Goal: Information Seeking & Learning: Check status

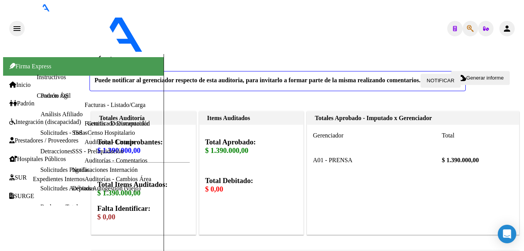
click at [27, 100] on span "Padrón" at bounding box center [21, 103] width 25 height 7
click at [40, 92] on link "Padrón Ágil" at bounding box center [55, 95] width 30 height 7
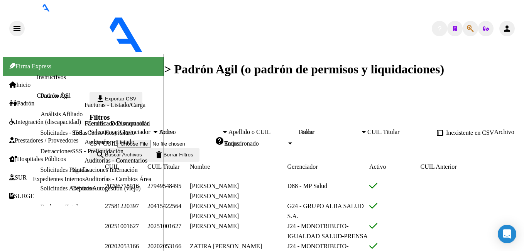
click at [298, 128] on input "Apellido o CUIL" at bounding box center [262, 131] width 69 height 7
type input "[PERSON_NAME]"
click at [157, 131] on div at bounding box center [155, 132] width 4 height 2
click at [140, 152] on span "search Buscar Archivos" at bounding box center [119, 155] width 46 height 6
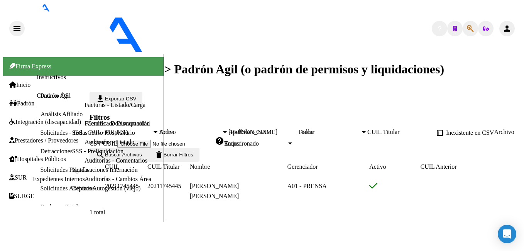
click at [138, 189] on span "20211745445" at bounding box center [122, 185] width 34 height 7
type textarea "20211745445"
